Goal: Task Accomplishment & Management: Manage account settings

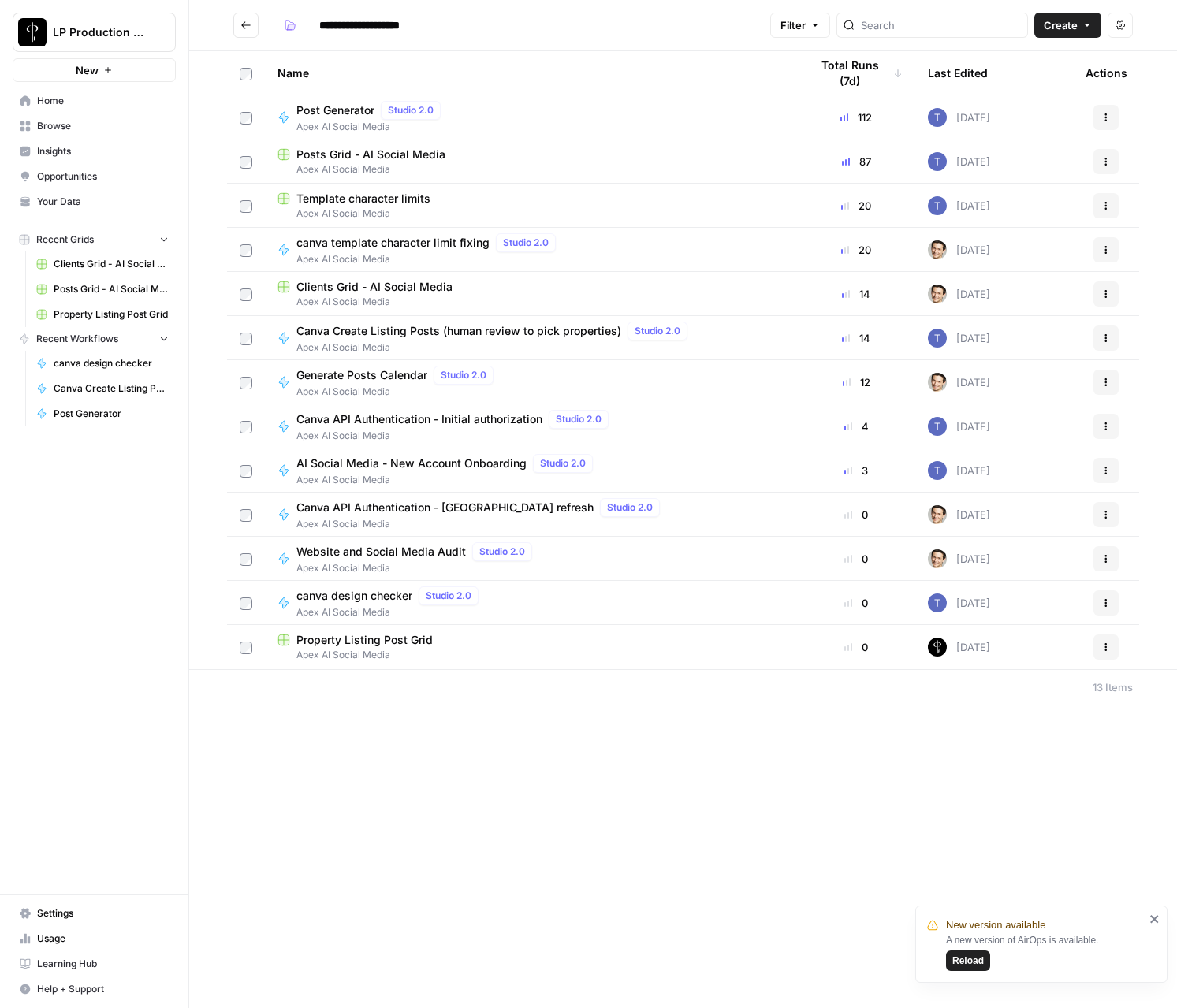
click at [62, 919] on span "Settings" at bounding box center [103, 913] width 131 height 14
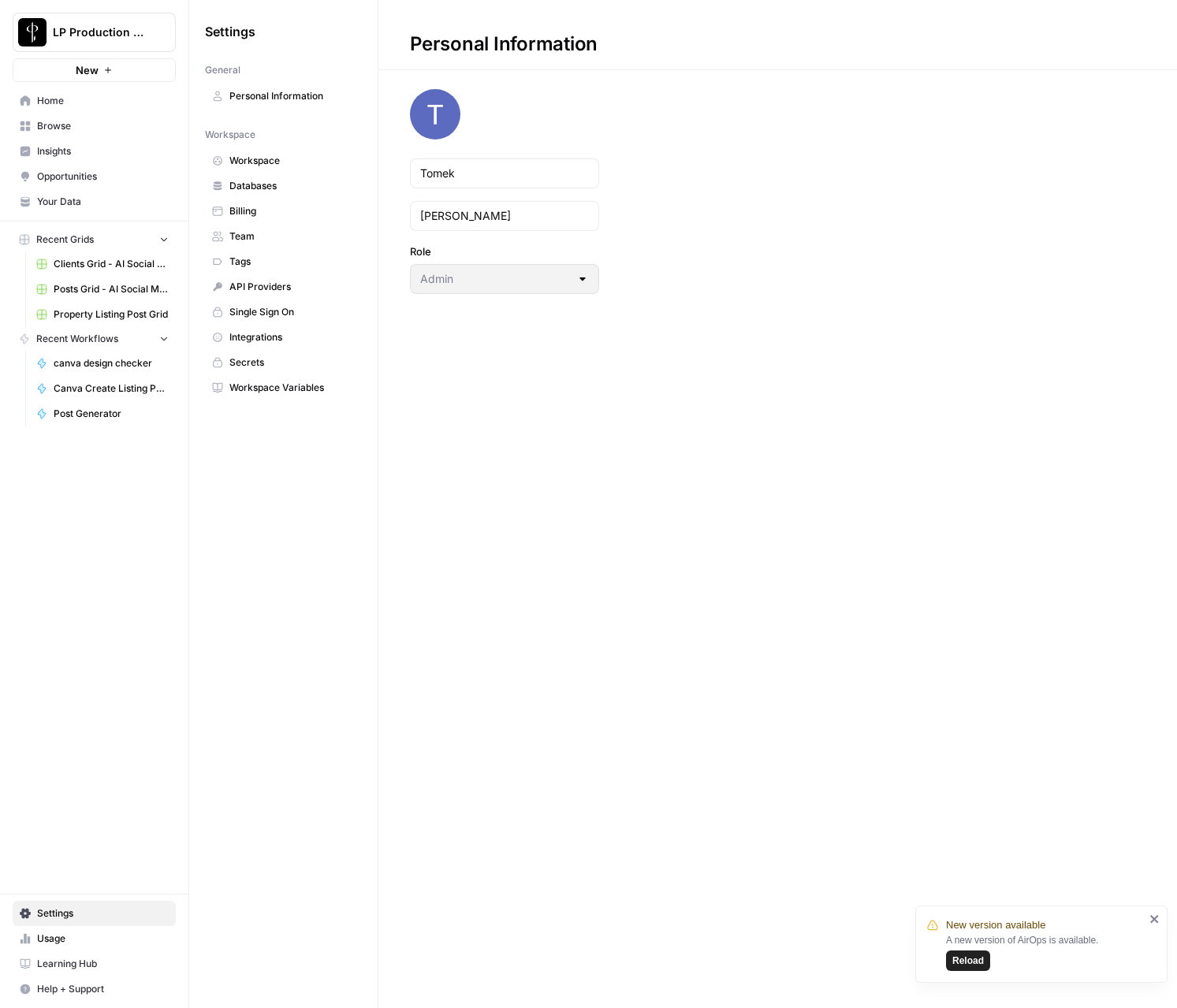
click at [241, 378] on link "Workspace Variables" at bounding box center [283, 387] width 157 height 25
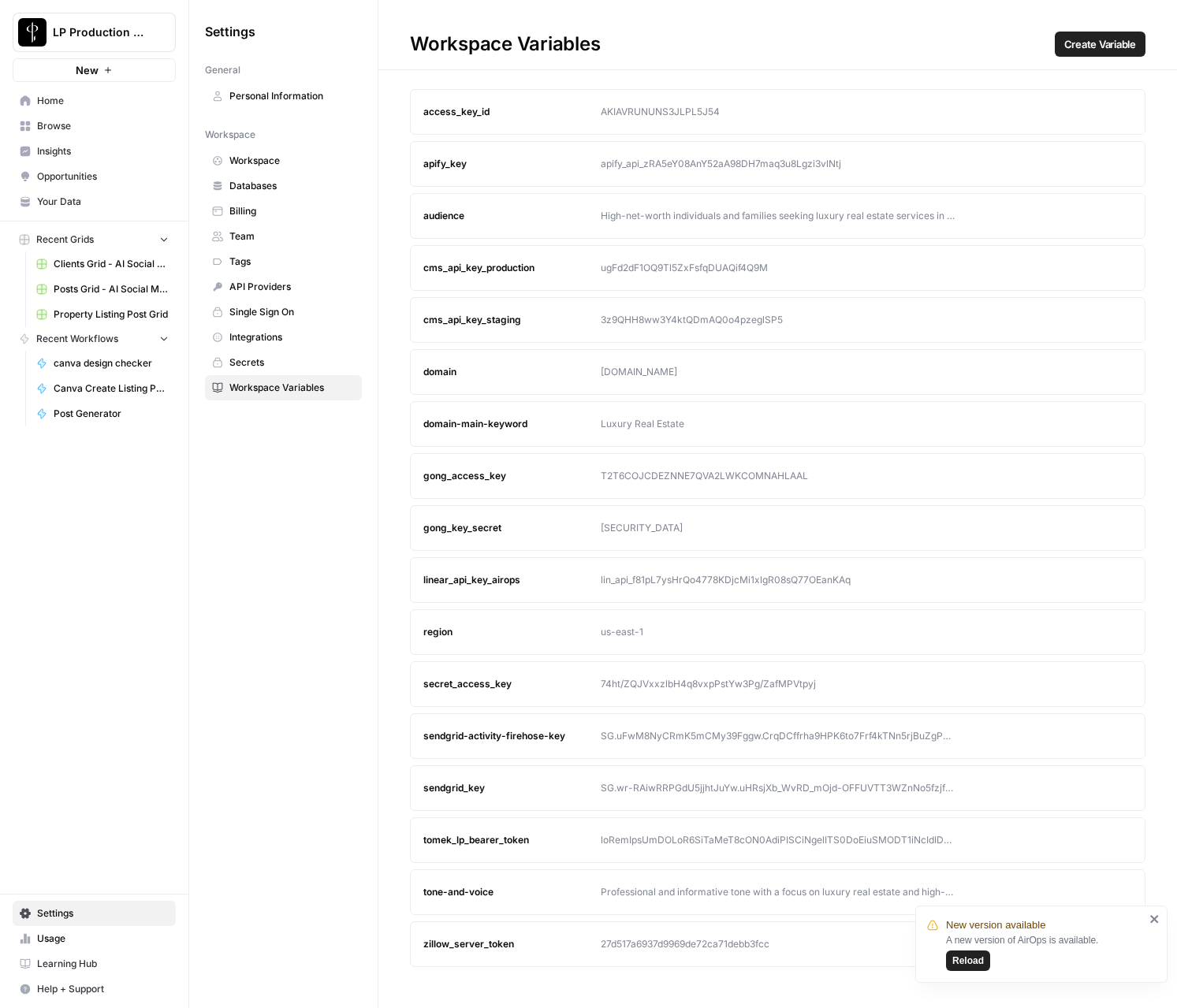
click at [1086, 840] on icon "button" at bounding box center [1089, 840] width 10 height 10
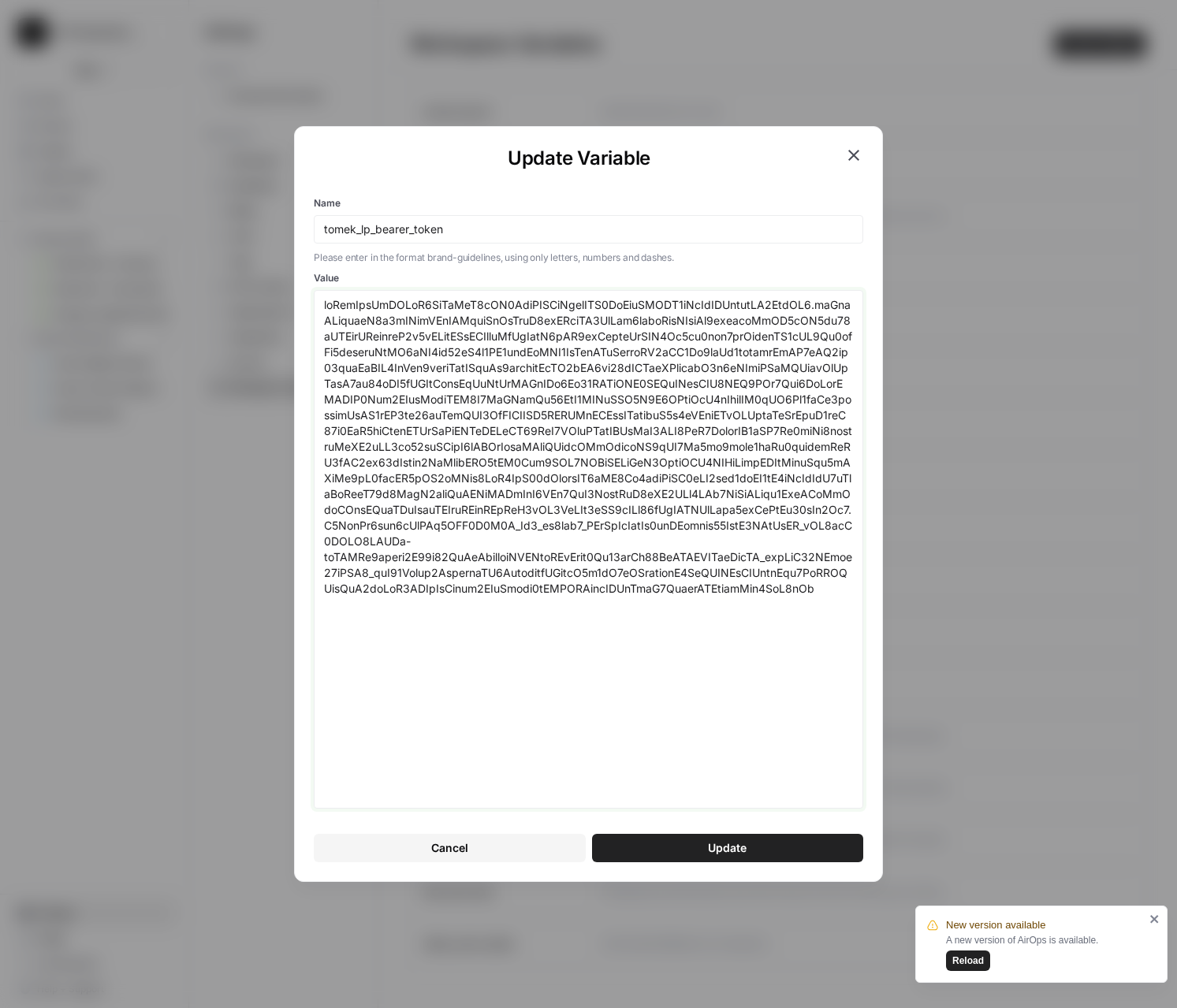
click at [716, 622] on textarea "Value" at bounding box center [588, 548] width 528 height 504
paste textarea "5NDU0NjEsImV4cCI6MTc2MDAzMTg2MSwic2NvcGUiOiJvcGVuaWQgcHJvZmlsZSBlbWFpbCIsImF6cC…"
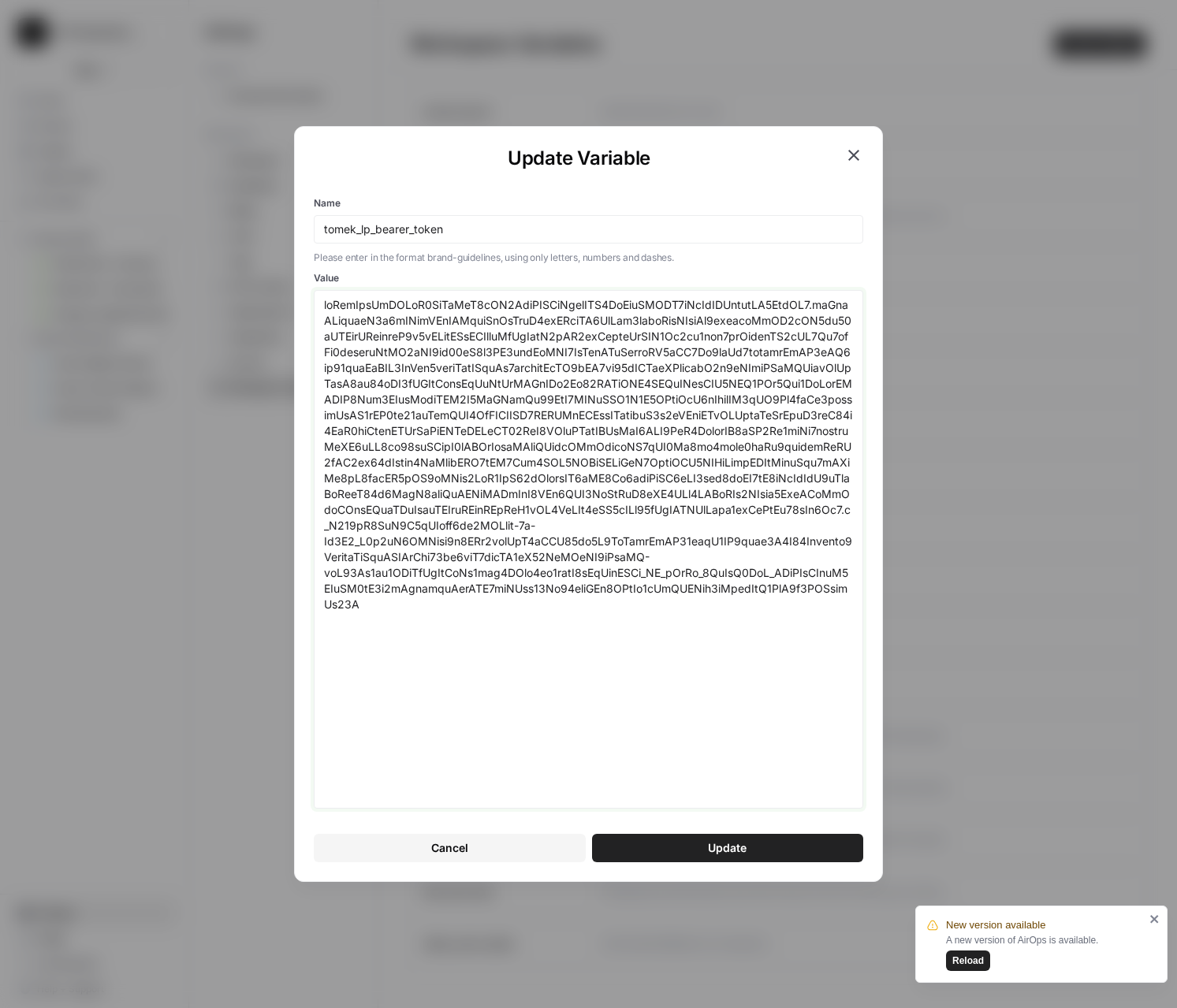
type textarea "eyJhbGciOiJSUzI1NiIsInR5cCI6IkpXVCIsImtpZCI6ImFydEFXRV9rTzVlZHByeldNZ3ZodSJ9.ey…"
click at [716, 853] on span "Update" at bounding box center [727, 848] width 38 height 16
